Goal: Task Accomplishment & Management: Use online tool/utility

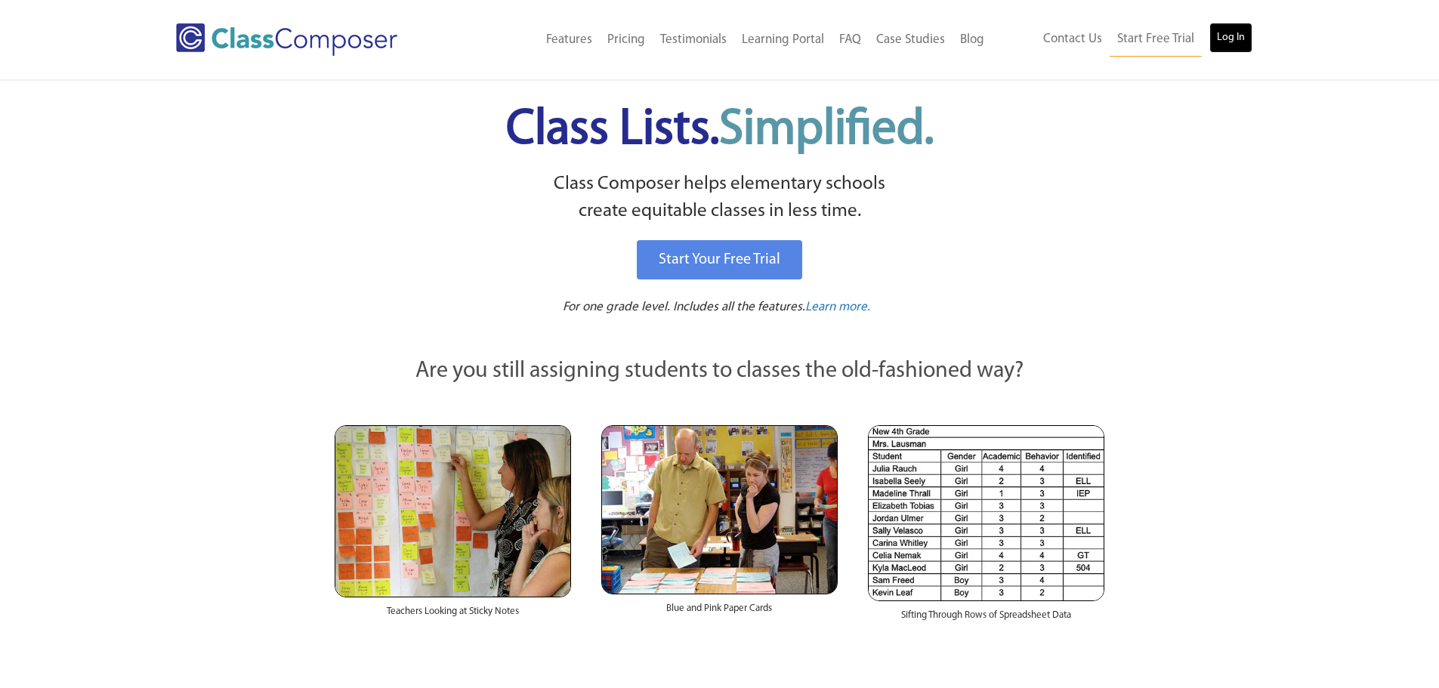
click at [1224, 36] on link "Log In" at bounding box center [1230, 38] width 43 height 30
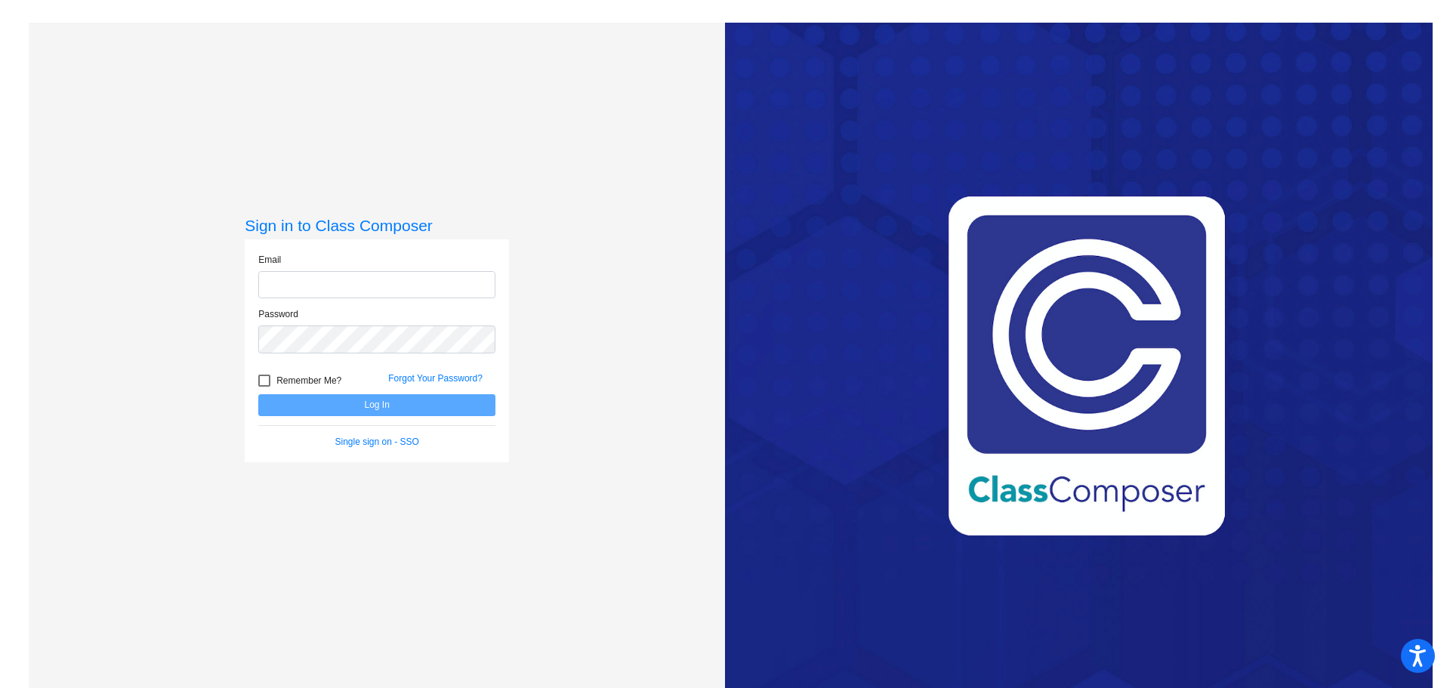
type input "[EMAIL_ADDRESS][DOMAIN_NAME]"
click at [411, 402] on button "Log In" at bounding box center [376, 405] width 237 height 22
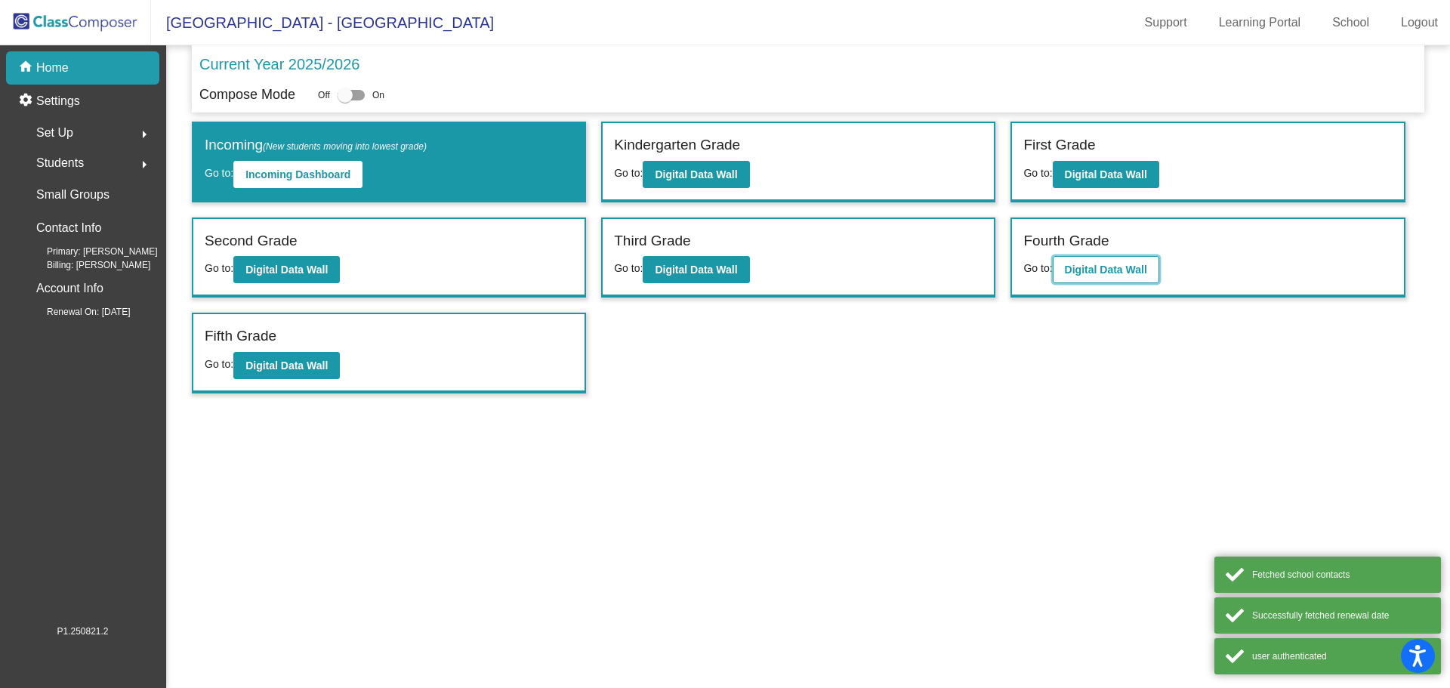
click at [1104, 272] on b "Digital Data Wall" at bounding box center [1106, 270] width 82 height 12
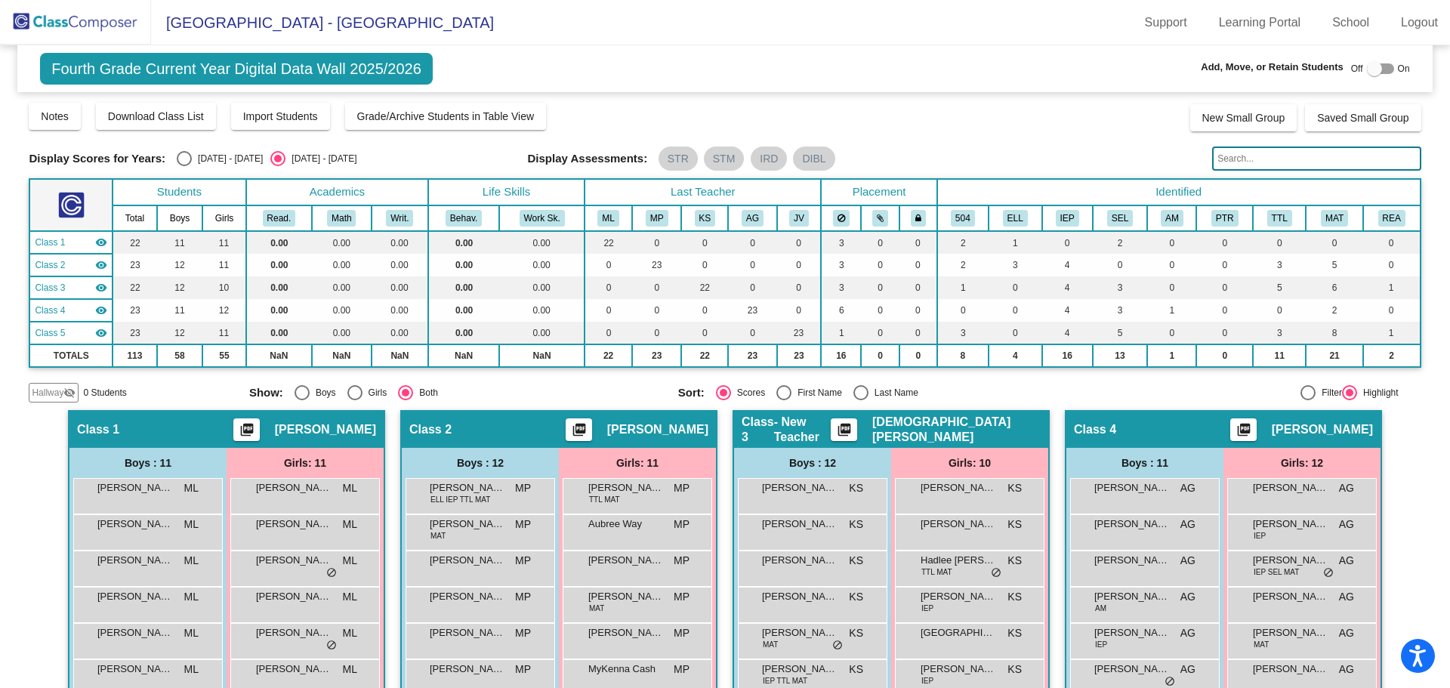
click at [1246, 156] on input "text" at bounding box center [1316, 159] width 208 height 24
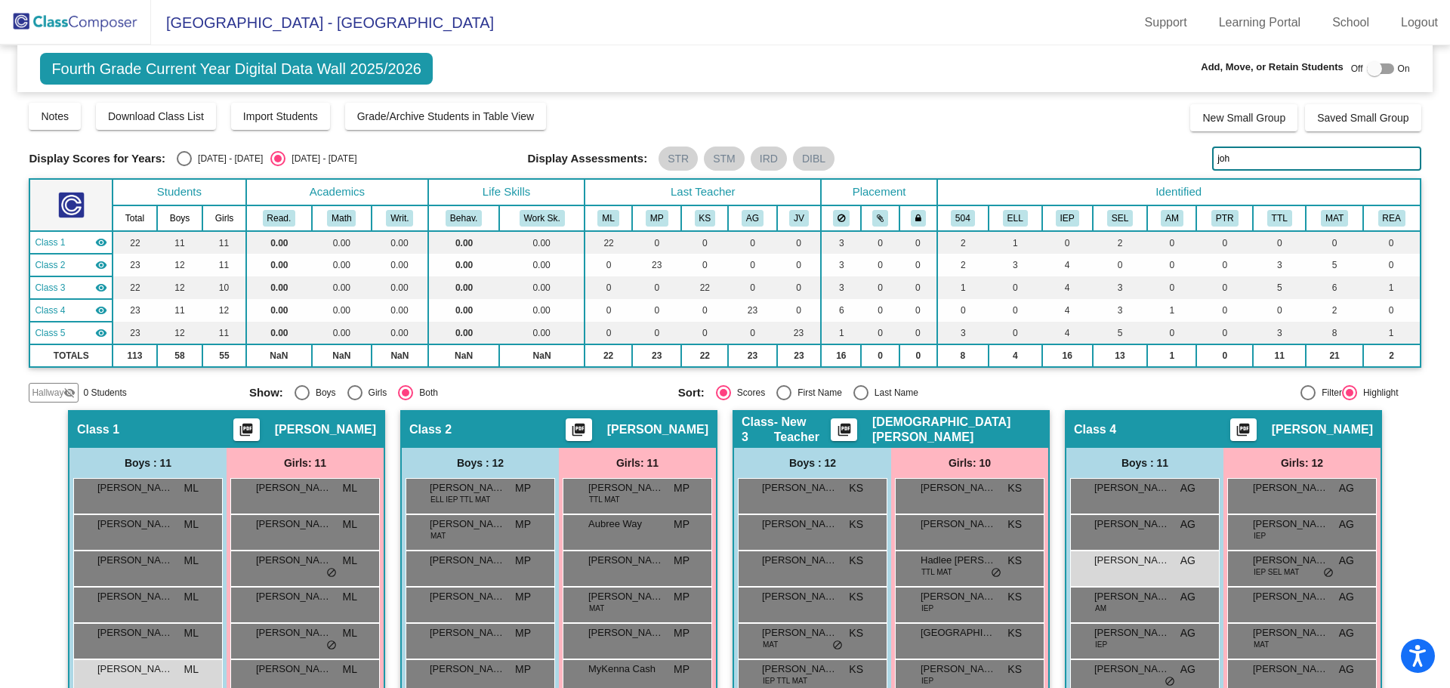
type input "john"
